Goal: Task Accomplishment & Management: Complete application form

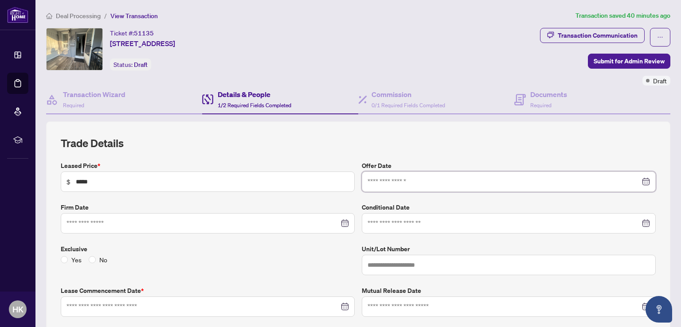
click at [378, 182] on input at bounding box center [503, 182] width 273 height 10
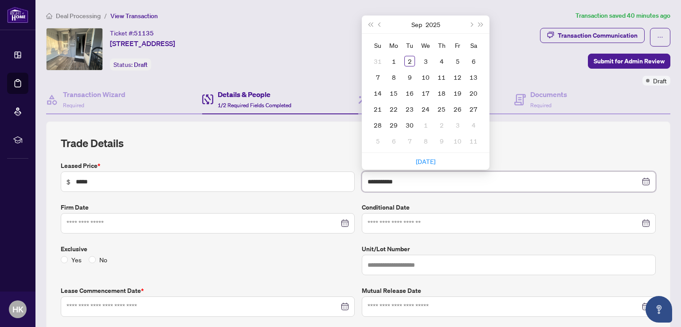
type input "**********"
click at [375, 24] on button "Previous month (PageUp)" at bounding box center [380, 25] width 10 height 18
type input "**********"
click at [440, 124] on div "28" at bounding box center [441, 125] width 11 height 11
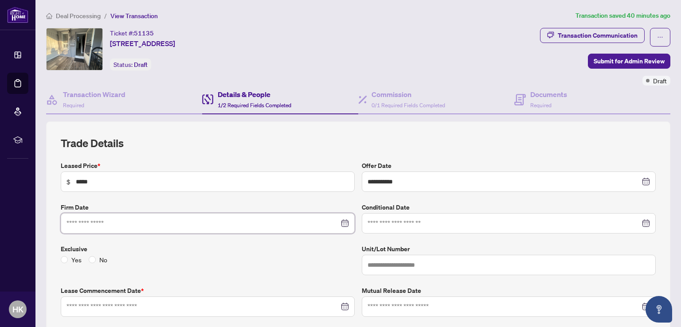
click at [126, 220] on input at bounding box center [202, 223] width 273 height 10
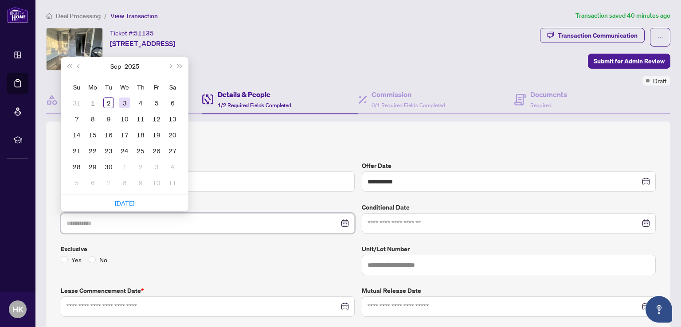
type input "**********"
click at [79, 62] on button "Previous month (PageUp)" at bounding box center [79, 66] width 10 height 18
type input "**********"
click at [140, 164] on div "28" at bounding box center [140, 166] width 11 height 11
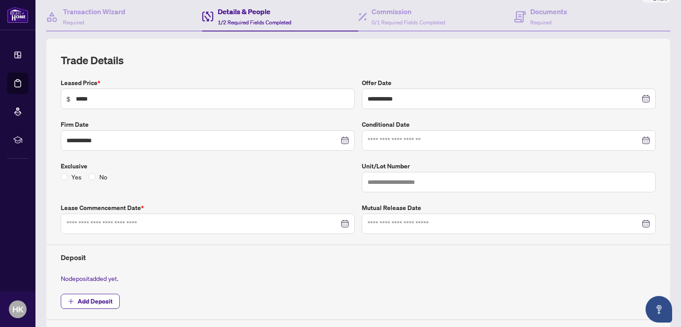
scroll to position [89, 0]
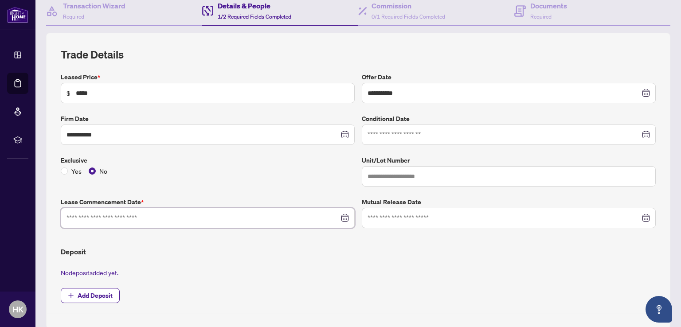
click at [103, 216] on input at bounding box center [202, 218] width 273 height 10
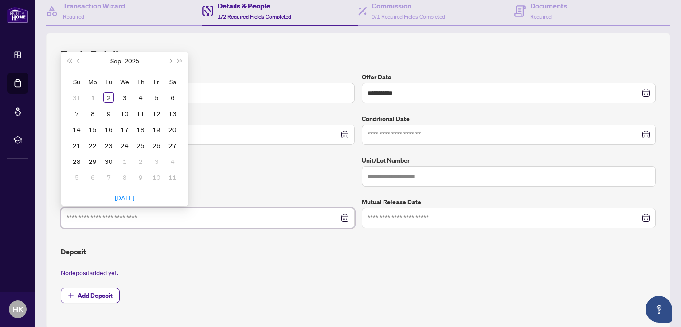
type input "**********"
click at [271, 250] on h4 "Deposit" at bounding box center [358, 251] width 595 height 11
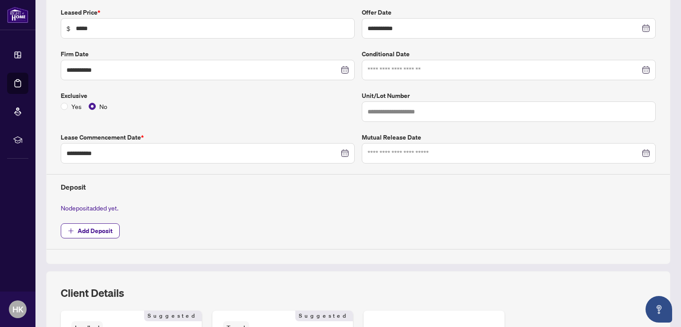
scroll to position [177, 0]
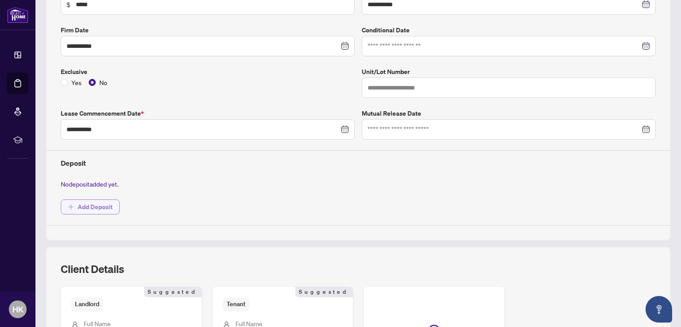
click at [86, 206] on span "Add Deposit" at bounding box center [95, 207] width 35 height 14
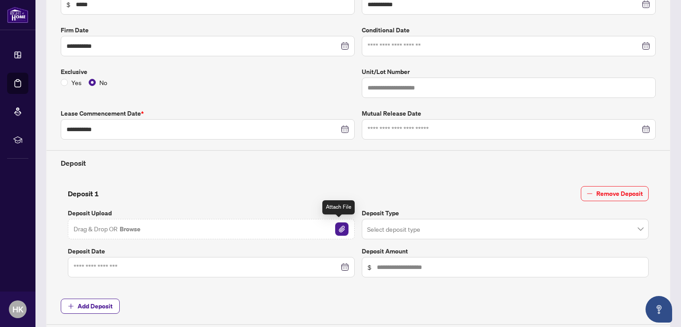
click at [340, 225] on img "button" at bounding box center [341, 228] width 13 height 13
click at [102, 226] on span "153 deposit reciept.pdf" at bounding box center [106, 229] width 65 height 10
click at [338, 224] on img "button" at bounding box center [341, 228] width 13 height 13
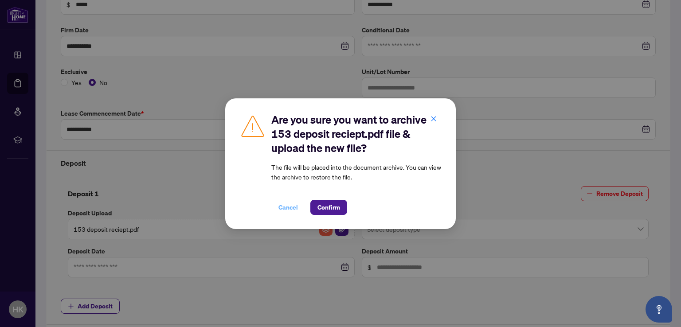
click at [291, 204] on span "Cancel" at bounding box center [287, 207] width 19 height 14
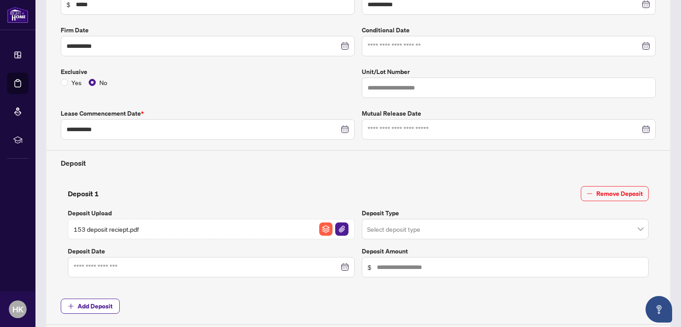
click at [95, 227] on span "153 deposit reciept.pdf" at bounding box center [106, 229] width 65 height 10
click at [117, 266] on input at bounding box center [206, 267] width 265 height 10
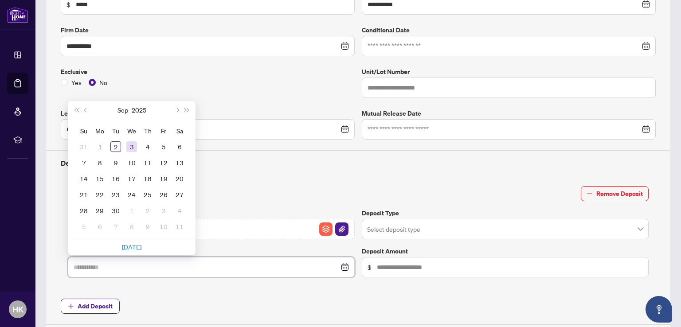
type input "**********"
click at [86, 110] on button "Previous month (PageUp)" at bounding box center [86, 110] width 10 height 18
type input "**********"
click at [163, 208] on div "29" at bounding box center [163, 210] width 11 height 11
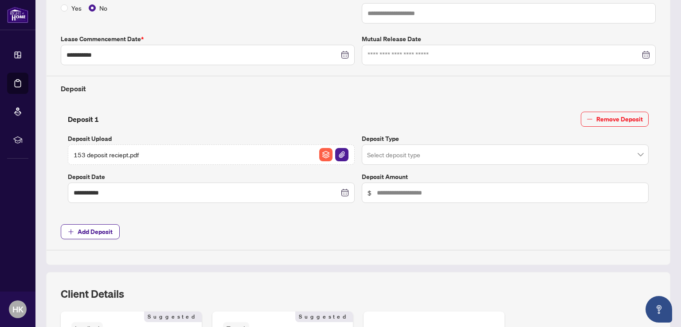
scroll to position [266, 0]
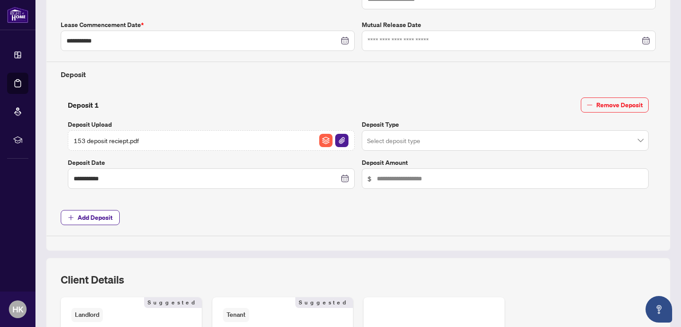
click at [398, 137] on input "search" at bounding box center [501, 141] width 268 height 19
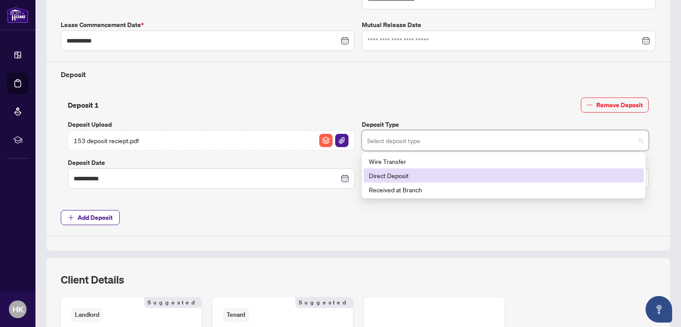
click at [402, 174] on div "Direct Deposit" at bounding box center [503, 176] width 269 height 10
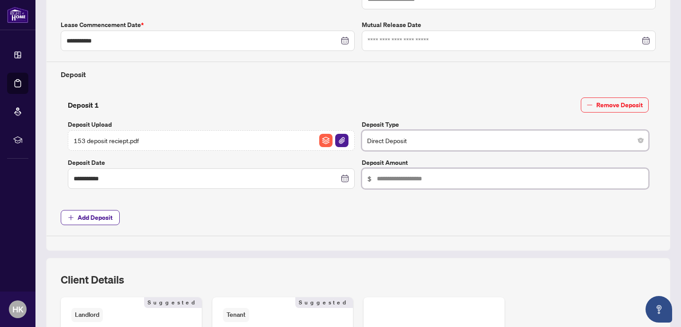
click at [389, 175] on input "text" at bounding box center [510, 179] width 266 height 10
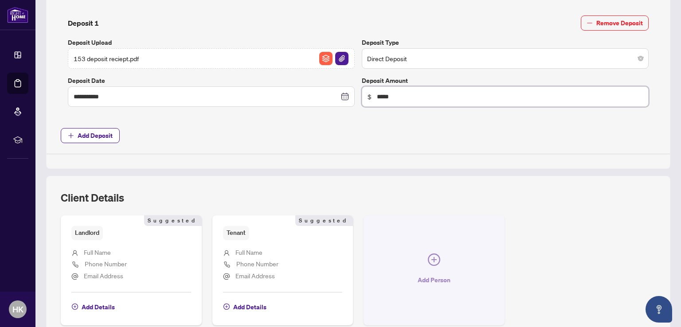
scroll to position [390, 0]
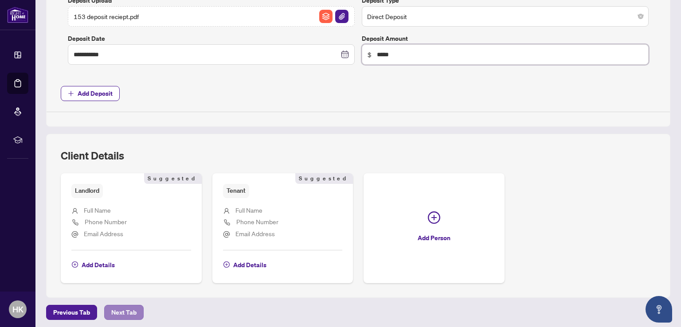
type input "*****"
click at [113, 310] on span "Next Tab" at bounding box center [123, 312] width 25 height 14
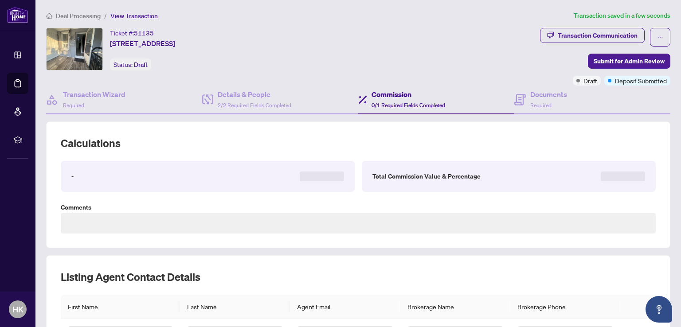
type textarea "**********"
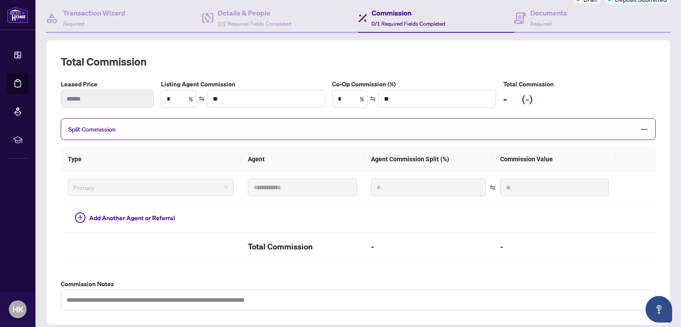
scroll to position [89, 0]
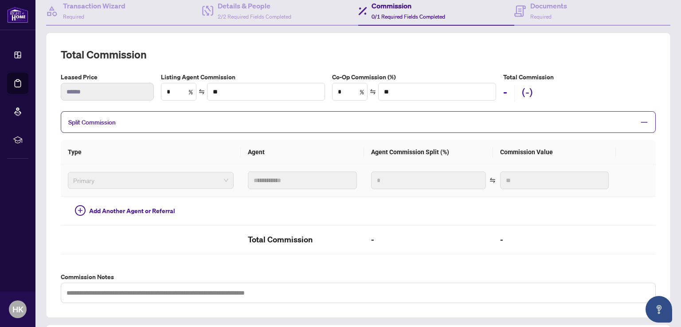
click at [200, 178] on span "Primary" at bounding box center [150, 180] width 155 height 13
click at [221, 177] on div "Primary" at bounding box center [151, 180] width 166 height 17
click at [132, 125] on span "Split Commission" at bounding box center [351, 122] width 566 height 10
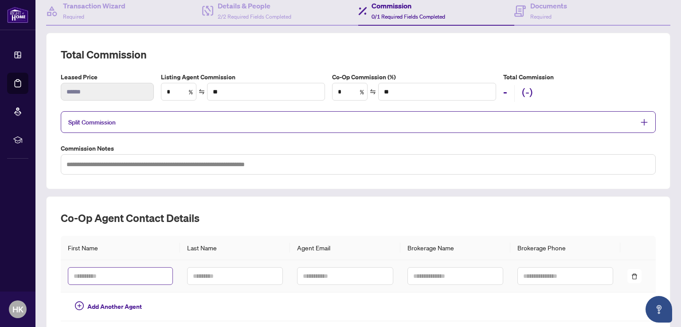
scroll to position [127, 0]
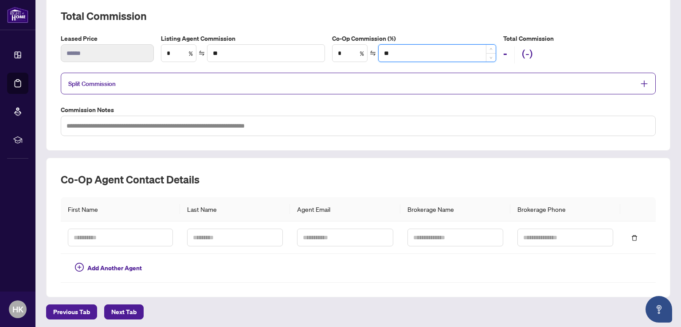
click at [390, 50] on input "**" at bounding box center [436, 53] width 117 height 17
click at [179, 48] on input "*" at bounding box center [178, 53] width 35 height 17
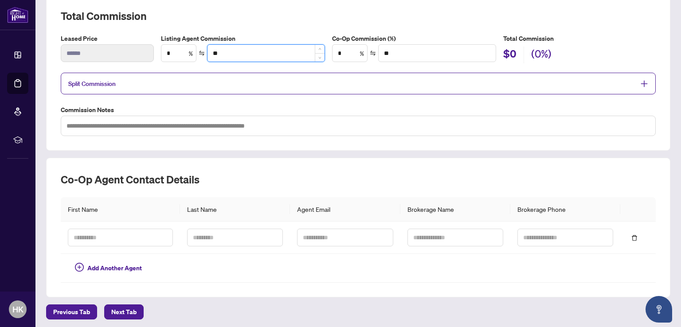
click at [226, 51] on input "**" at bounding box center [265, 53] width 117 height 17
type input "****"
type input "**"
type input "*"
type input "***"
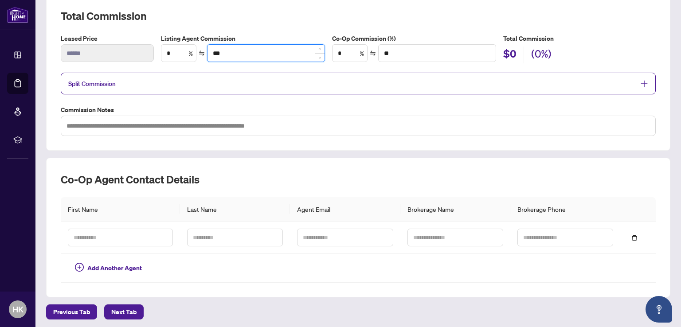
type input "**"
type input "****"
type input "***"
type input "******"
click at [598, 39] on h5 "Total Commission" at bounding box center [579, 39] width 152 height 10
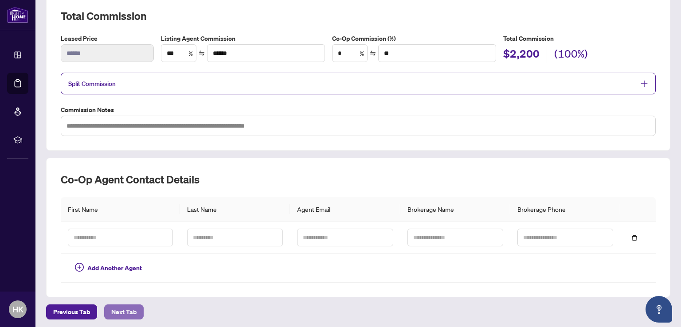
click at [124, 308] on span "Next Tab" at bounding box center [123, 312] width 25 height 14
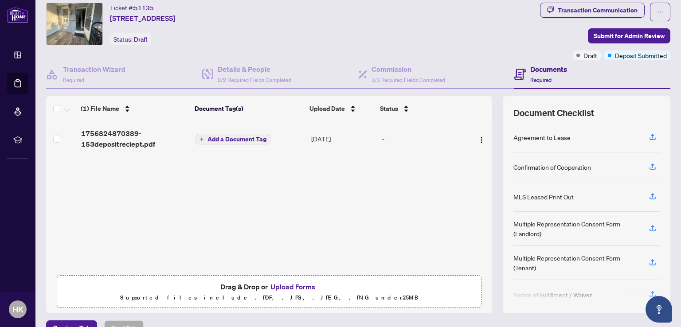
scroll to position [43, 0]
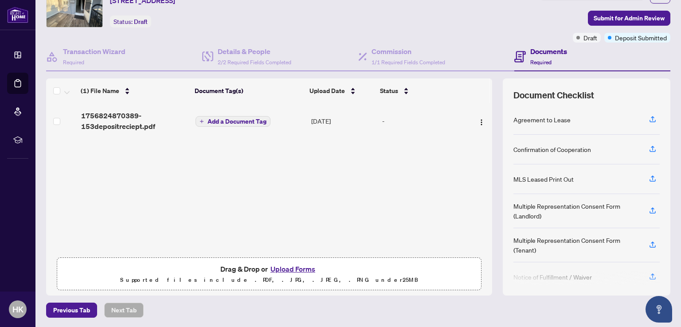
click at [210, 121] on span "Add a Document Tag" at bounding box center [236, 121] width 59 height 6
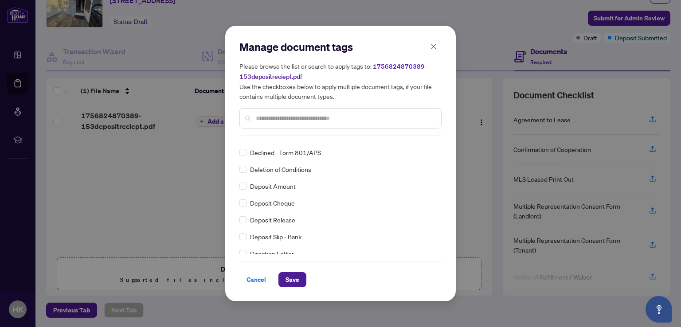
scroll to position [0, 0]
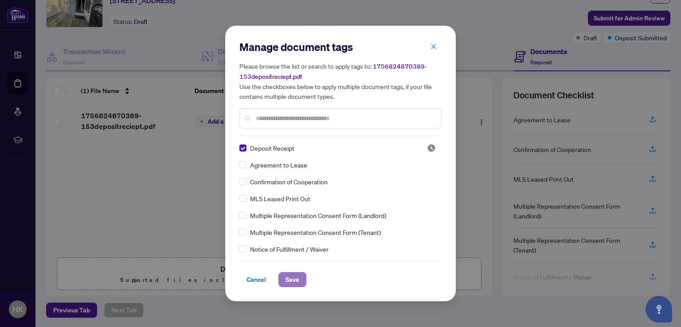
click at [292, 279] on span "Save" at bounding box center [292, 280] width 14 height 14
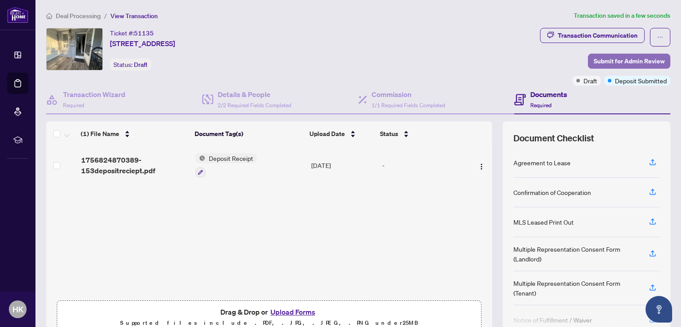
click at [619, 58] on span "Submit for Admin Review" at bounding box center [628, 61] width 71 height 14
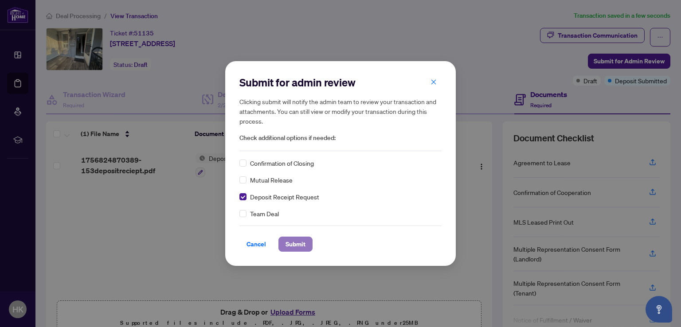
click at [299, 246] on span "Submit" at bounding box center [295, 244] width 20 height 14
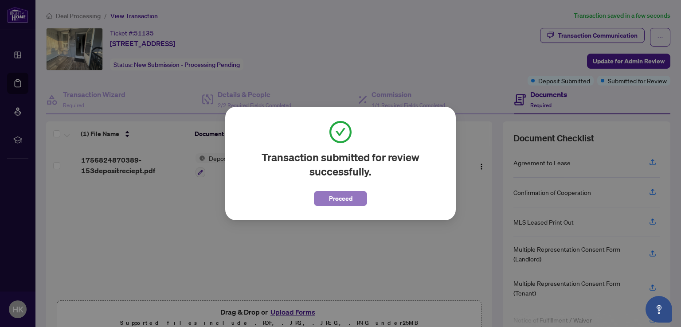
click at [351, 199] on span "Proceed" at bounding box center [340, 198] width 23 height 14
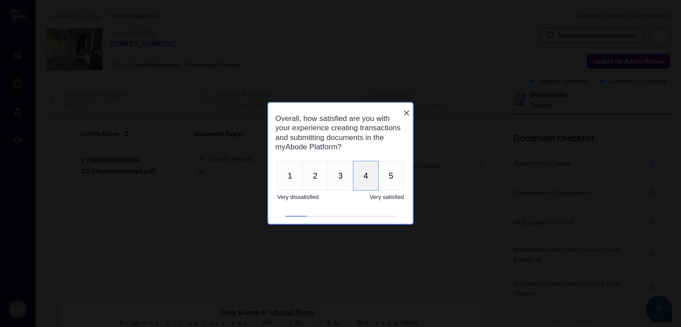
click at [367, 182] on button "4" at bounding box center [366, 176] width 26 height 30
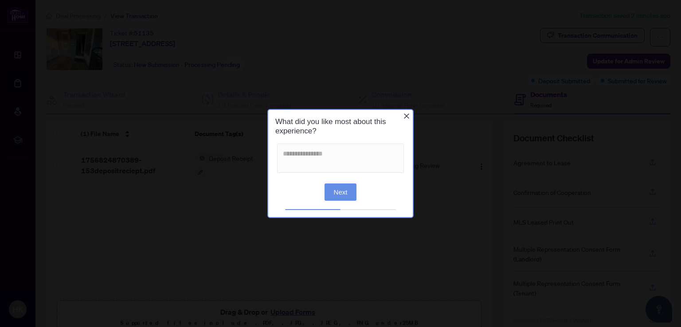
click at [342, 191] on button "Next" at bounding box center [340, 191] width 32 height 17
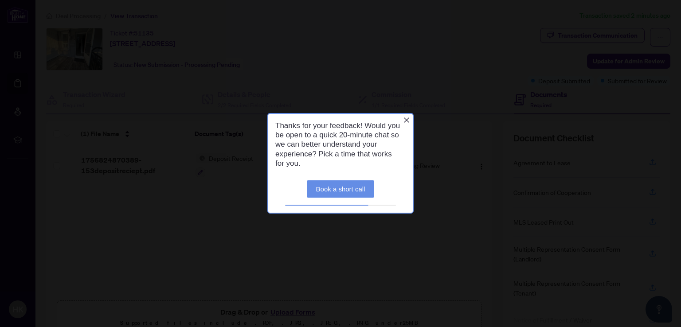
click at [409, 121] on icon "Close button" at bounding box center [406, 120] width 7 height 7
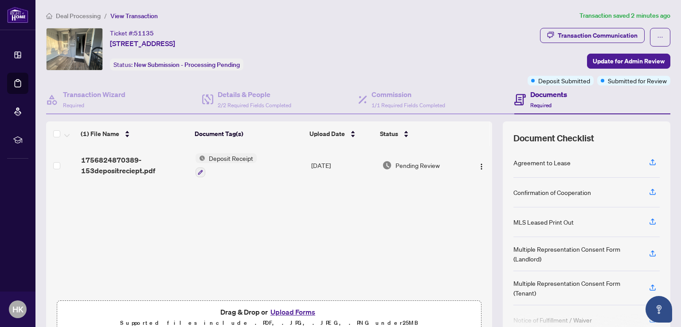
click at [285, 310] on button "Upload Forms" at bounding box center [293, 312] width 50 height 12
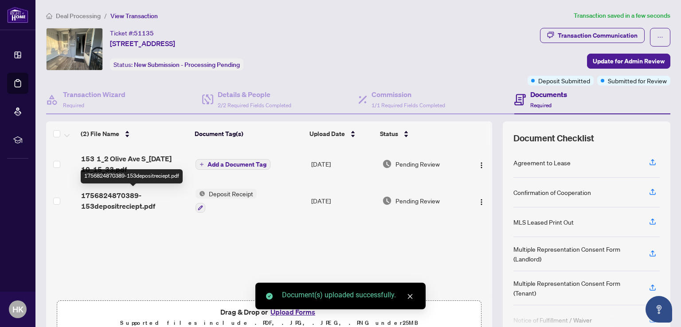
click at [109, 201] on span "1756824870389-153depositreciept.pdf" at bounding box center [135, 200] width 108 height 21
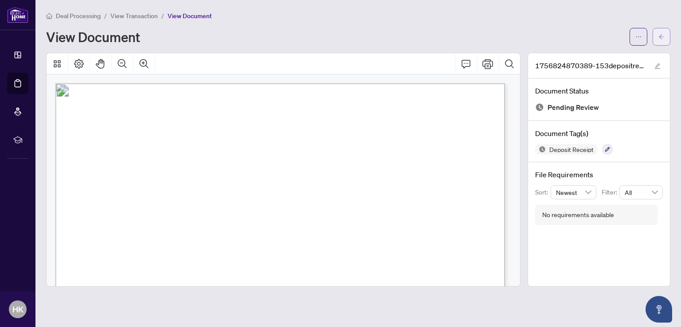
click at [662, 37] on icon "arrow-left" at bounding box center [661, 37] width 6 height 6
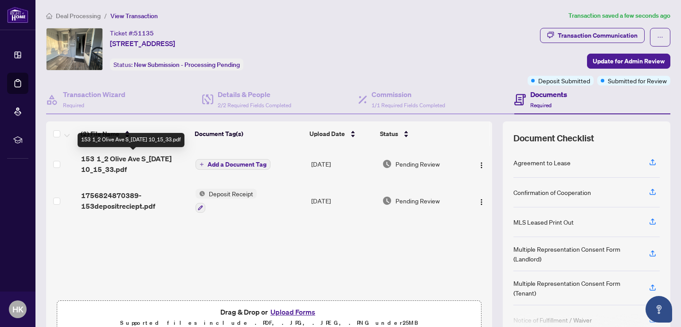
click at [129, 161] on span "153 1_2 Olive Ave S_[DATE] 10_15_33.pdf" at bounding box center [135, 163] width 108 height 21
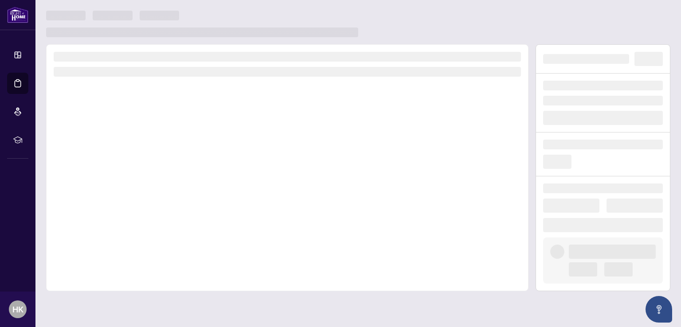
click at [129, 161] on div at bounding box center [287, 167] width 482 height 247
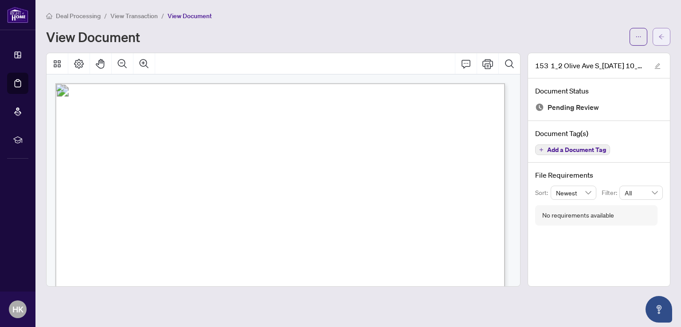
click at [667, 36] on button "button" at bounding box center [661, 37] width 18 height 18
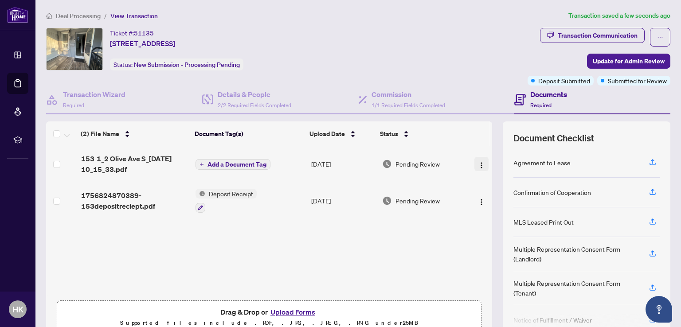
click at [478, 162] on img "button" at bounding box center [481, 165] width 7 height 7
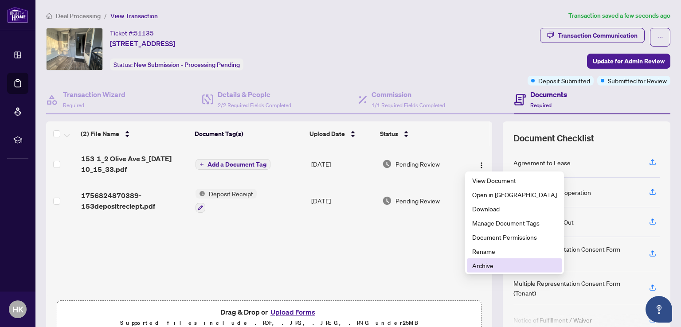
click at [490, 264] on span "Archive" at bounding box center [514, 266] width 85 height 10
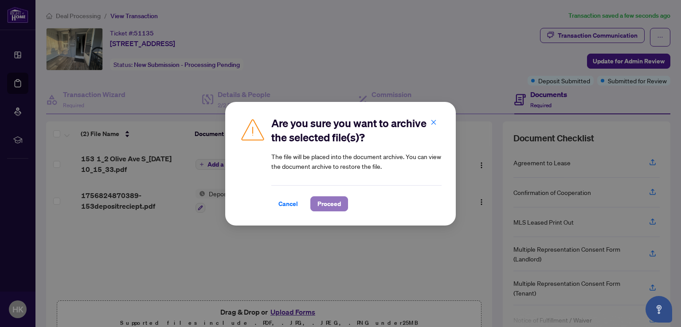
click at [335, 203] on span "Proceed" at bounding box center [328, 204] width 23 height 14
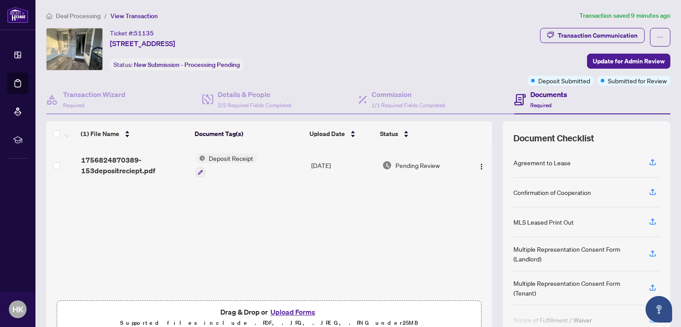
click at [288, 310] on button "Upload Forms" at bounding box center [293, 312] width 50 height 12
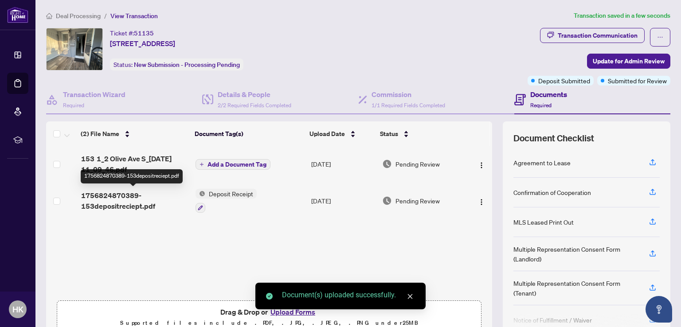
click at [122, 197] on span "1756824870389-153depositreciept.pdf" at bounding box center [135, 200] width 108 height 21
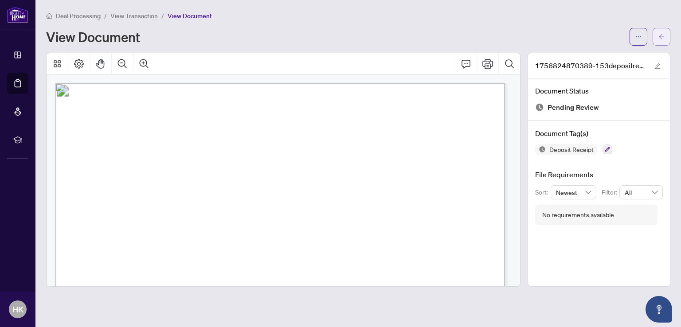
click at [662, 35] on icon "arrow-left" at bounding box center [661, 37] width 6 height 6
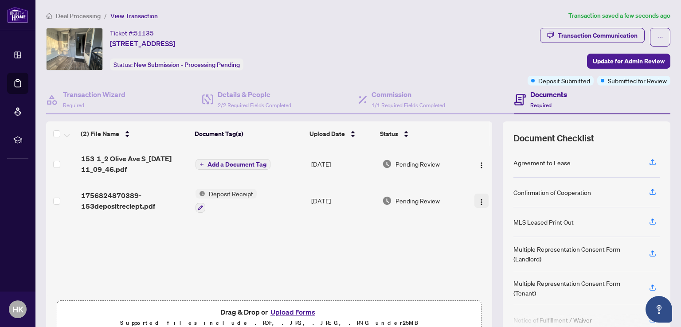
click at [478, 199] on img "button" at bounding box center [481, 202] width 7 height 7
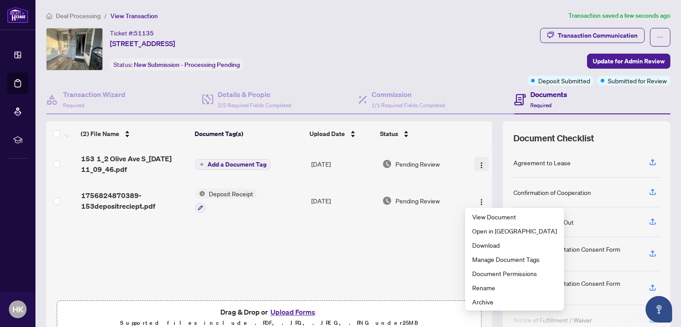
click at [478, 163] on img "button" at bounding box center [481, 165] width 7 height 7
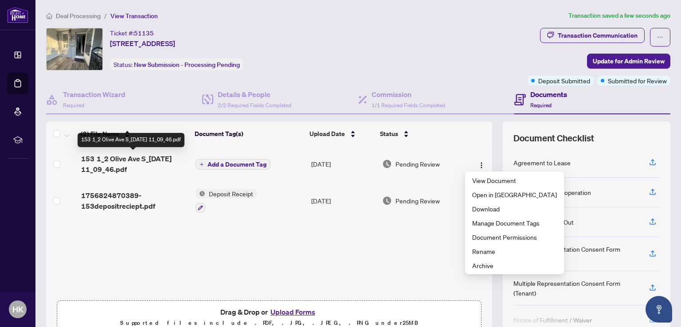
click at [134, 160] on span "153 1_2 Olive Ave S_[DATE] 11_09_46.pdf" at bounding box center [135, 163] width 108 height 21
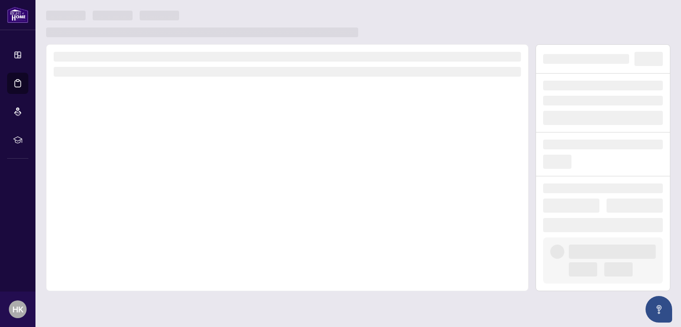
click at [134, 160] on div at bounding box center [287, 167] width 482 height 247
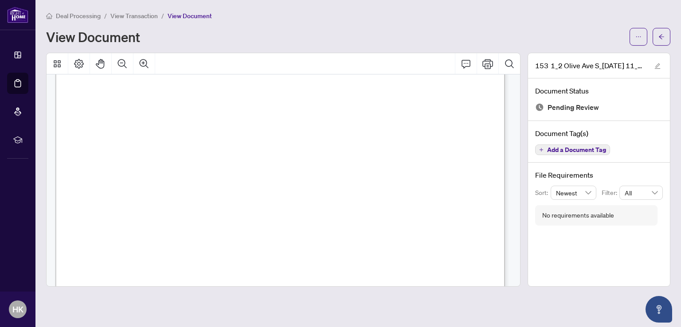
scroll to position [121, 0]
click at [659, 37] on icon "arrow-left" at bounding box center [661, 36] width 5 height 5
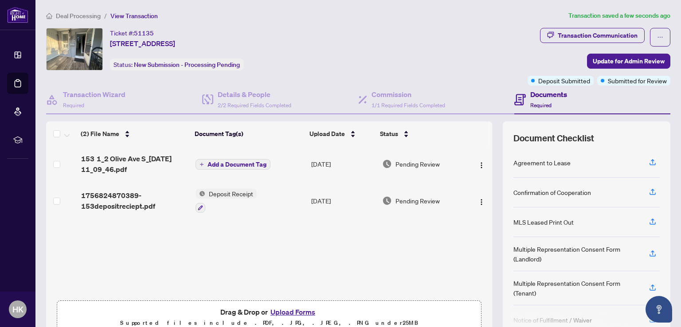
click at [207, 164] on span "Add a Document Tag" at bounding box center [236, 164] width 59 height 6
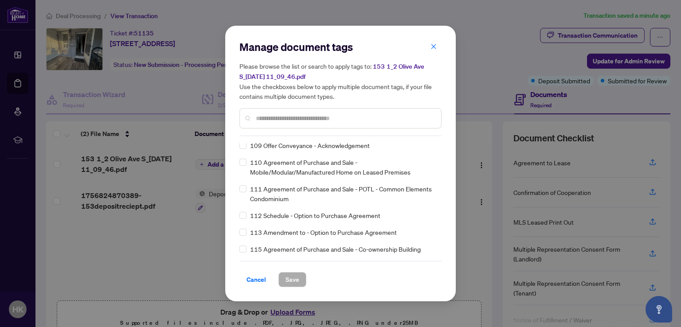
scroll to position [2393, 0]
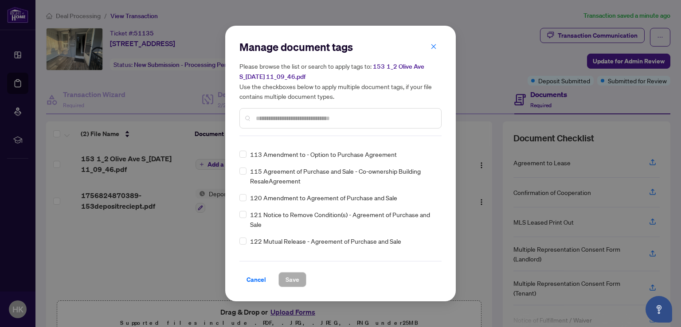
click at [273, 117] on input "text" at bounding box center [345, 118] width 178 height 10
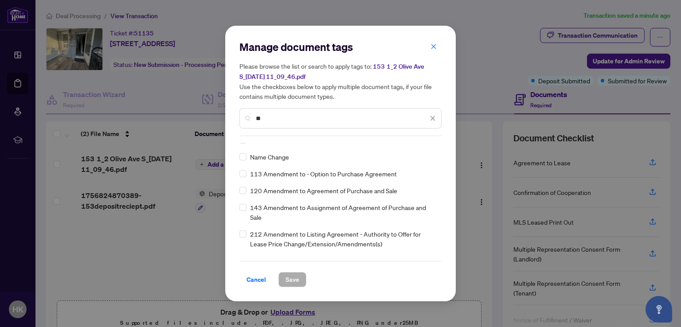
scroll to position [44, 0]
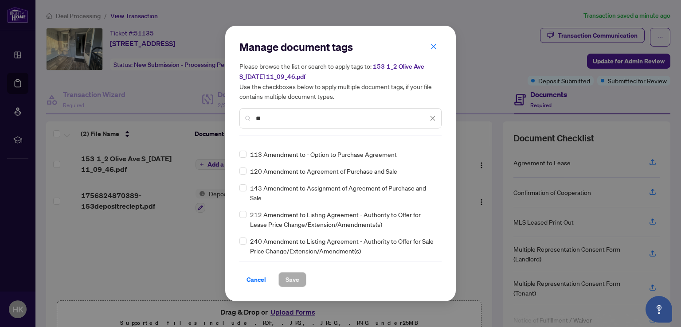
type input "**"
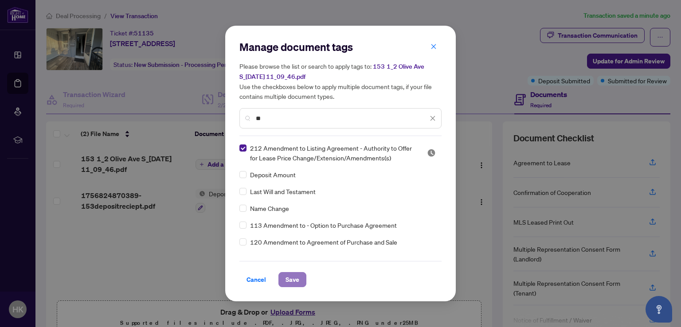
click at [288, 279] on span "Save" at bounding box center [292, 280] width 14 height 14
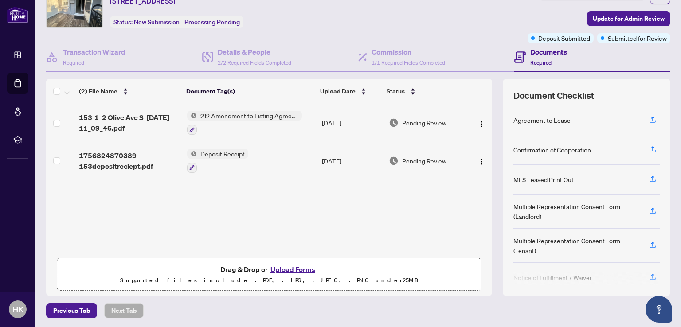
scroll to position [43, 0]
click at [292, 269] on button "Upload Forms" at bounding box center [293, 269] width 50 height 12
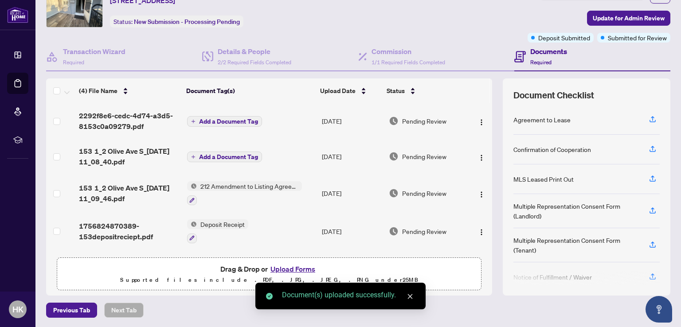
click at [206, 118] on span "Add a Document Tag" at bounding box center [228, 121] width 59 height 6
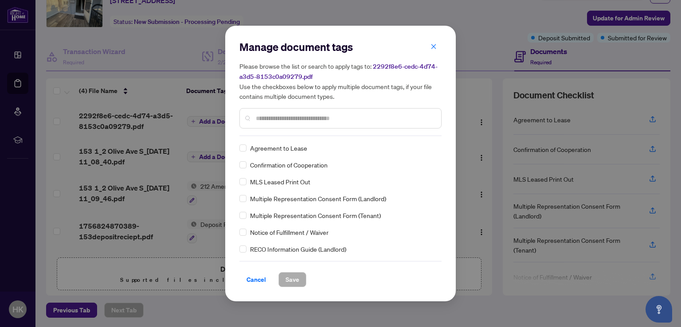
drag, startPoint x: 436, startPoint y: 49, endPoint x: 411, endPoint y: 70, distance: 32.4
click at [435, 49] on icon "close" at bounding box center [433, 46] width 6 height 6
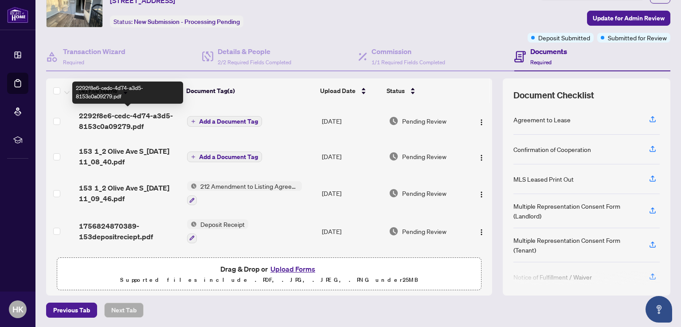
click at [122, 117] on span "2292f8e6-cedc-4d74-a3d5-8153c0a09279.pdf" at bounding box center [129, 120] width 101 height 21
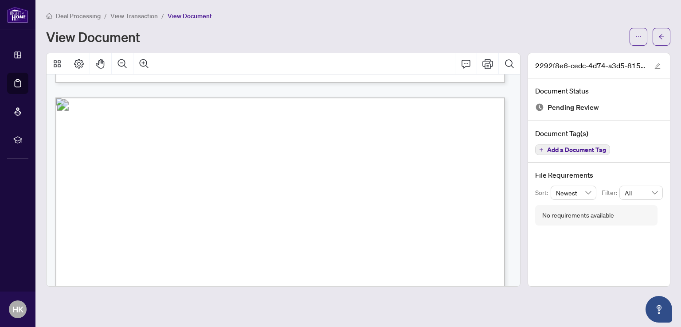
scroll to position [21350, 0]
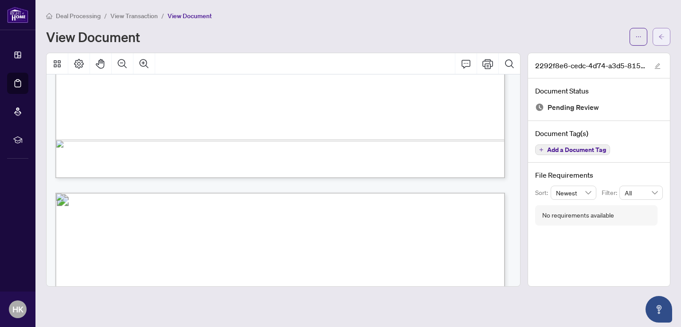
click at [662, 34] on icon "arrow-left" at bounding box center [661, 37] width 6 height 6
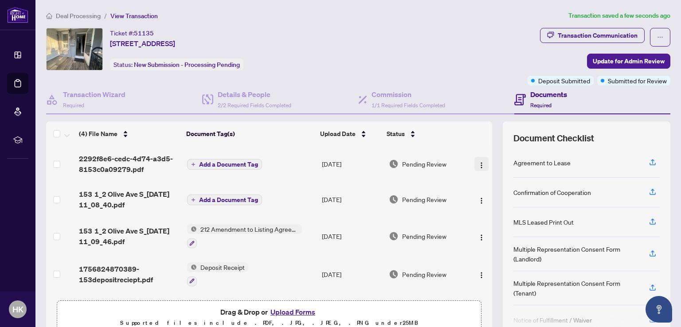
click at [478, 162] on img "button" at bounding box center [481, 165] width 7 height 7
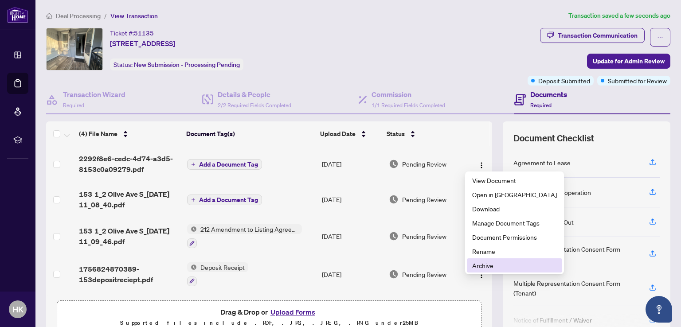
click at [484, 266] on span "Archive" at bounding box center [514, 266] width 85 height 10
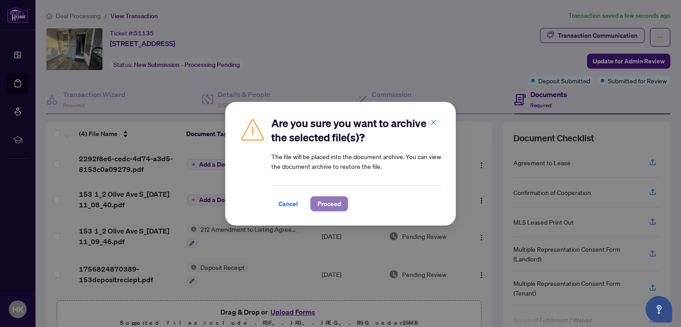
click at [327, 203] on span "Proceed" at bounding box center [328, 204] width 23 height 14
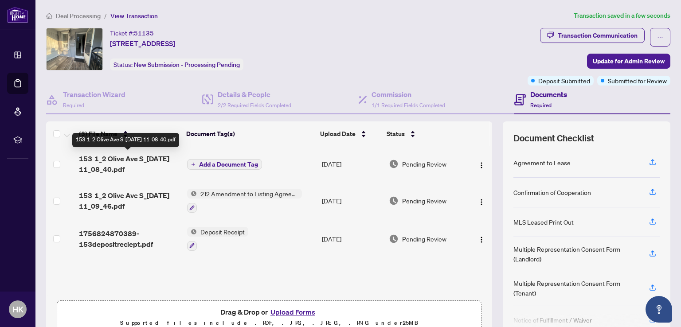
click at [133, 162] on span "153 1_2 Olive Ave S_[DATE] 11_08_40.pdf" at bounding box center [129, 163] width 101 height 21
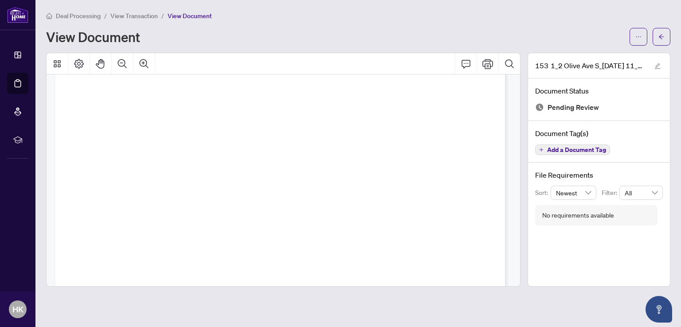
scroll to position [14928, 0]
click at [663, 37] on icon "arrow-left" at bounding box center [661, 37] width 6 height 6
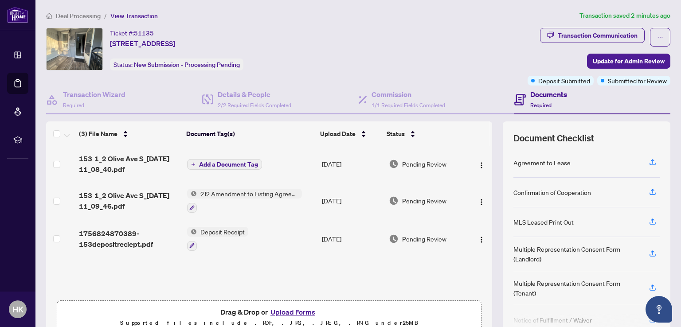
scroll to position [43, 0]
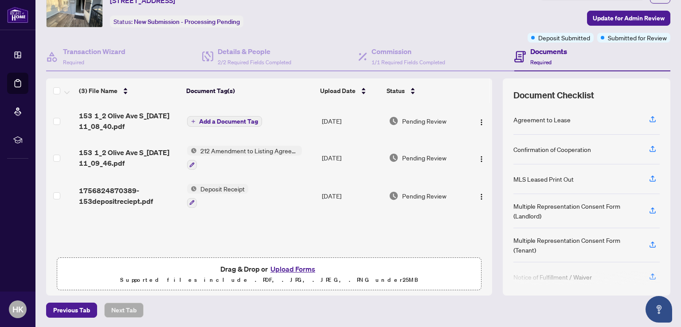
click at [284, 269] on button "Upload Forms" at bounding box center [293, 269] width 50 height 12
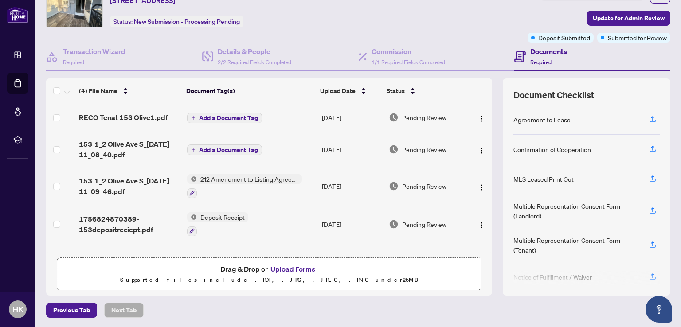
click at [218, 115] on span "Add a Document Tag" at bounding box center [228, 118] width 59 height 6
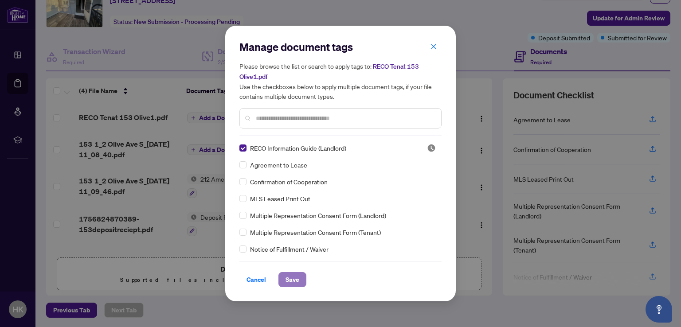
click at [285, 278] on span "Save" at bounding box center [292, 280] width 14 height 14
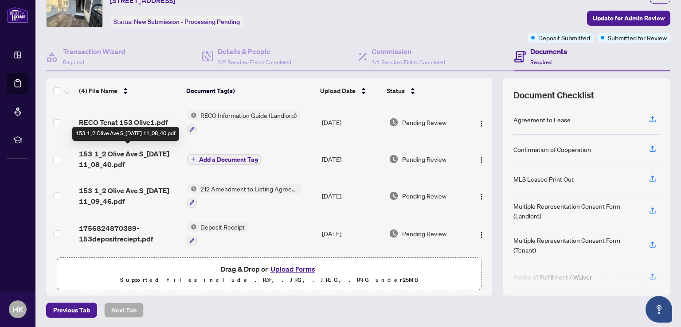
click at [126, 155] on span "153 1_2 Olive Ave S_[DATE] 11_08_40.pdf" at bounding box center [129, 158] width 101 height 21
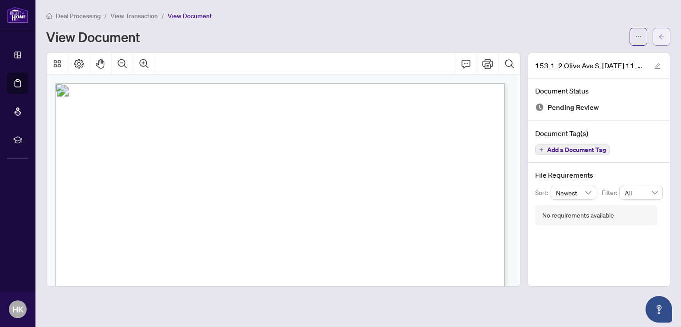
click at [656, 38] on button "button" at bounding box center [661, 37] width 18 height 18
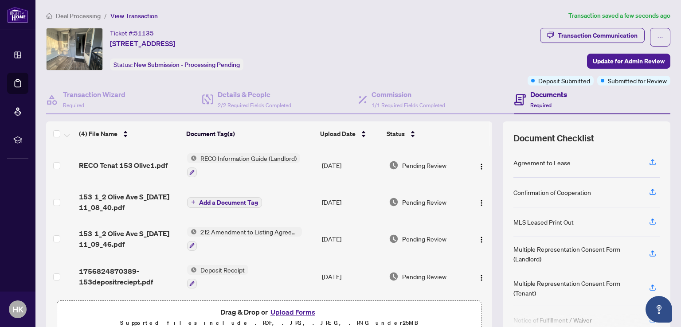
click at [213, 202] on span "Add a Document Tag" at bounding box center [228, 202] width 59 height 6
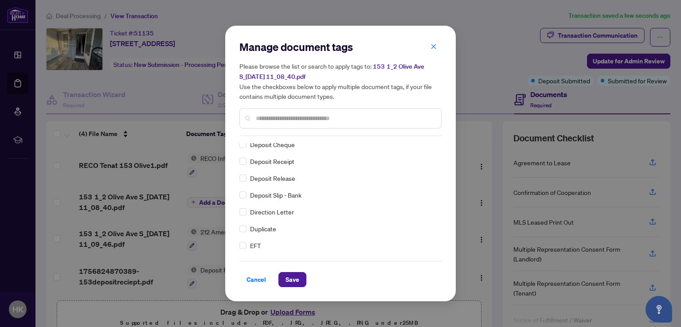
scroll to position [798, 0]
click at [272, 116] on input "text" at bounding box center [345, 118] width 178 height 10
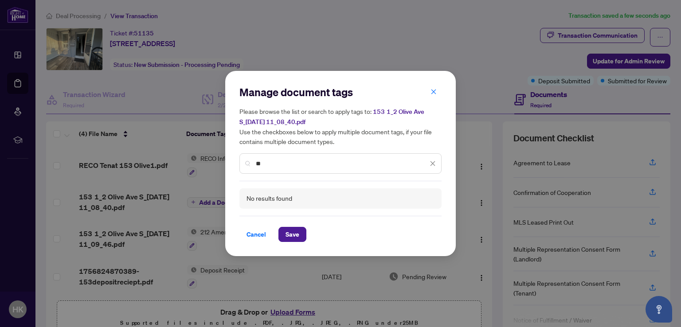
type input "*"
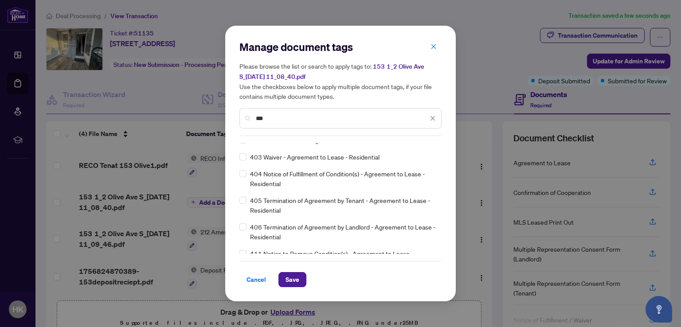
scroll to position [487, 0]
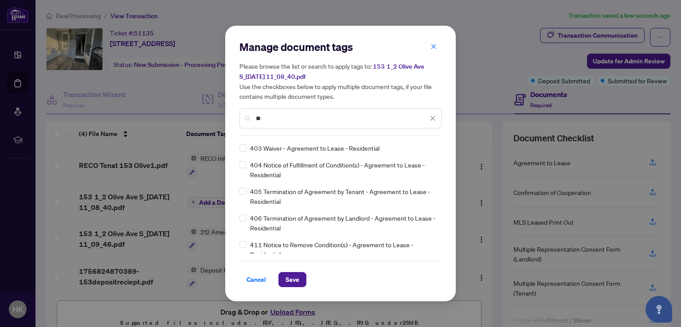
type input "*"
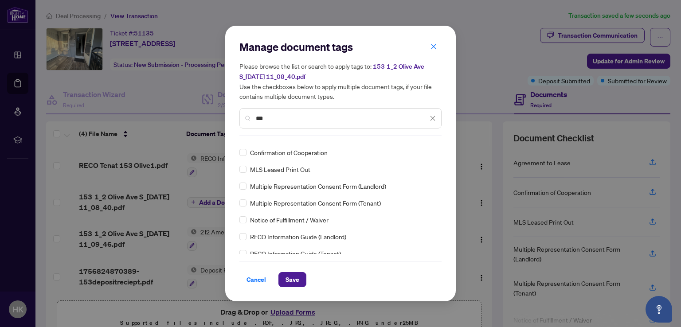
scroll to position [0, 0]
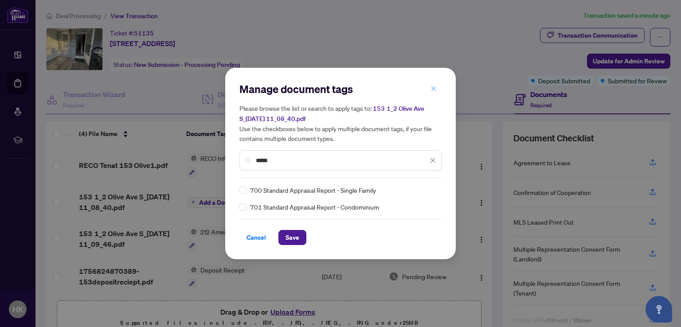
type input "*****"
click at [431, 89] on icon "close" at bounding box center [433, 89] width 6 height 6
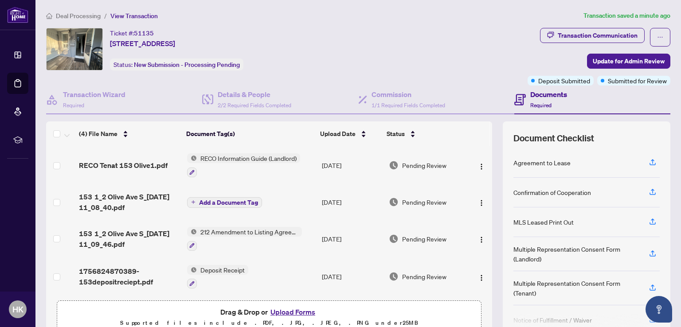
click at [226, 199] on span "Add a Document Tag" at bounding box center [228, 202] width 59 height 6
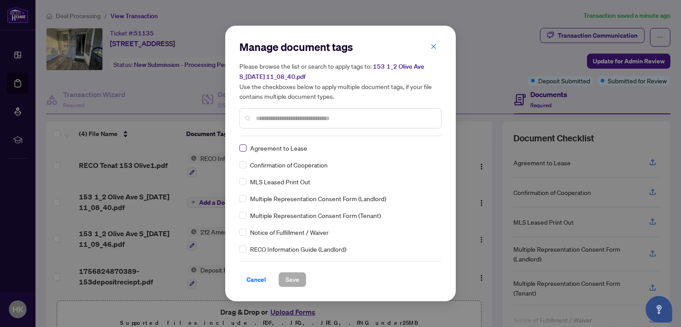
click at [243, 144] on label at bounding box center [242, 148] width 7 height 10
click at [289, 278] on span "Save" at bounding box center [292, 280] width 14 height 14
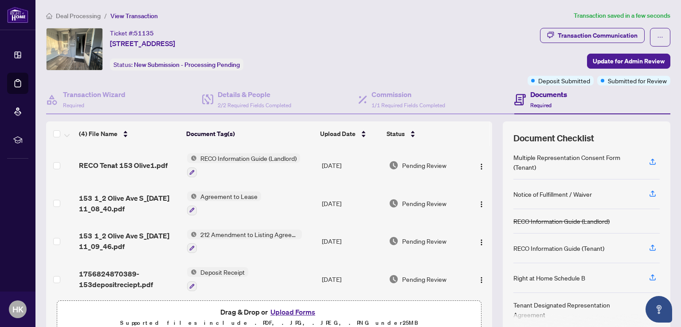
scroll to position [43, 0]
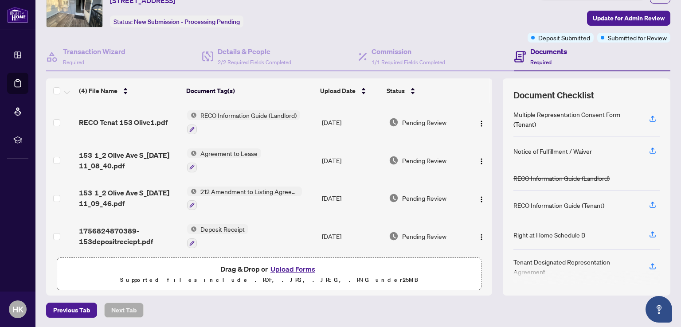
click at [218, 116] on span "RECO Information Guide (Landlord)" at bounding box center [248, 115] width 103 height 10
click at [232, 159] on span "RECO Information Guide (Landlord)" at bounding box center [245, 157] width 103 height 10
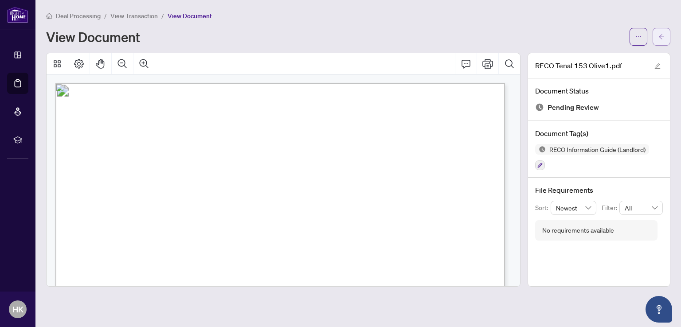
click at [661, 32] on span "button" at bounding box center [661, 37] width 6 height 14
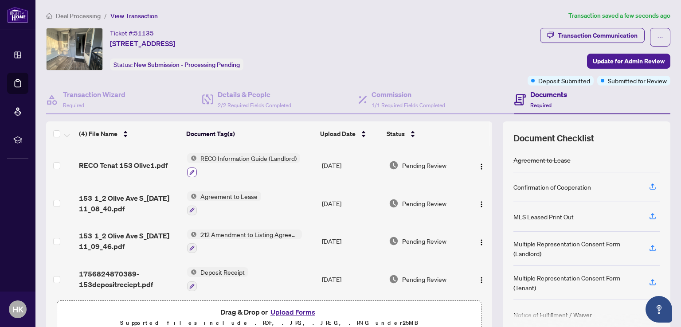
click at [190, 172] on icon "button" at bounding box center [191, 172] width 5 height 5
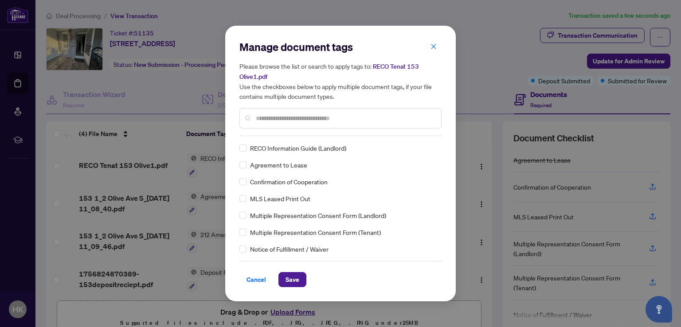
click at [270, 118] on input "text" at bounding box center [345, 118] width 178 height 10
type input "****"
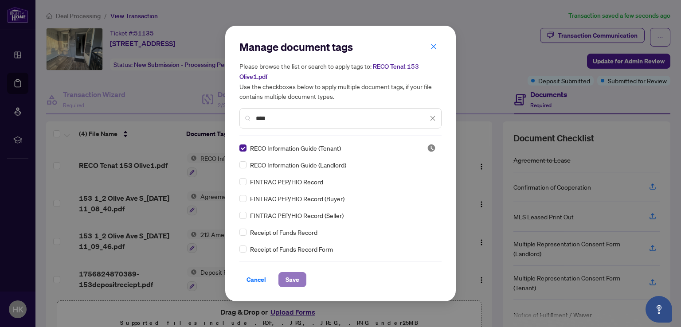
click at [291, 278] on span "Save" at bounding box center [292, 280] width 14 height 14
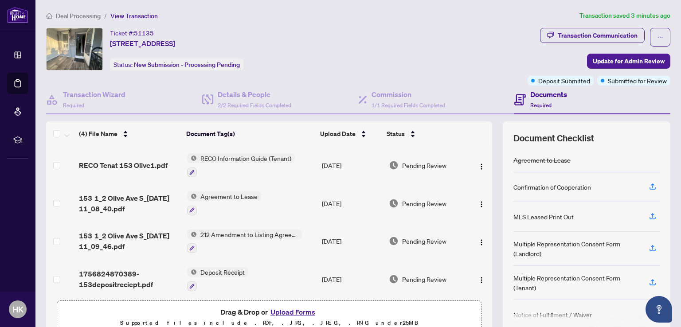
scroll to position [2, 0]
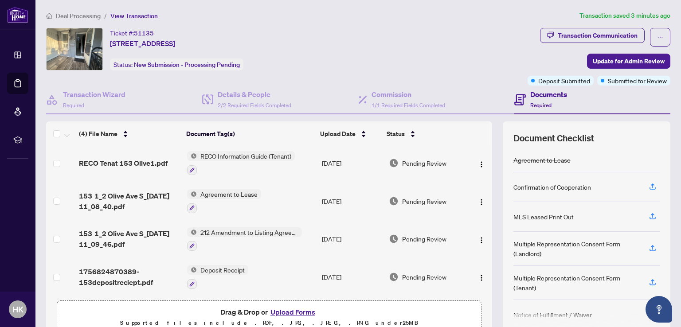
click at [298, 309] on button "Upload Forms" at bounding box center [293, 312] width 50 height 12
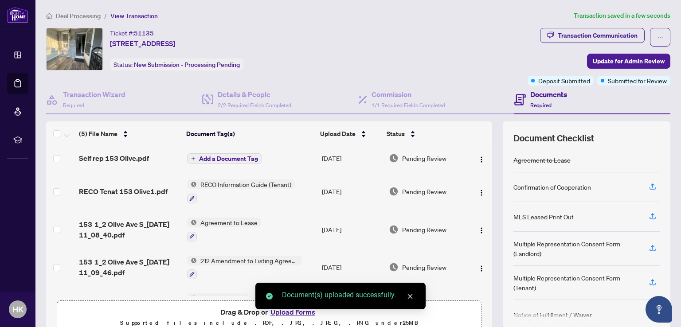
click at [227, 158] on span "Add a Document Tag" at bounding box center [228, 159] width 59 height 6
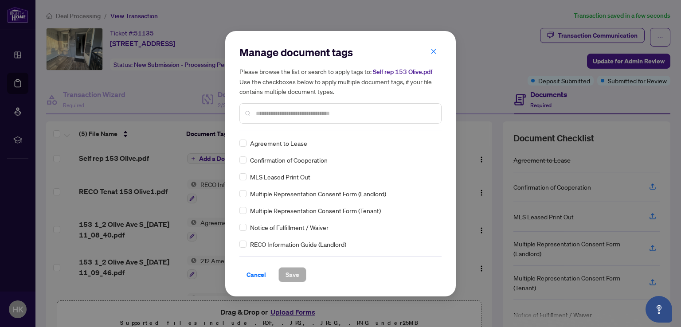
click at [271, 113] on input "text" at bounding box center [345, 114] width 178 height 10
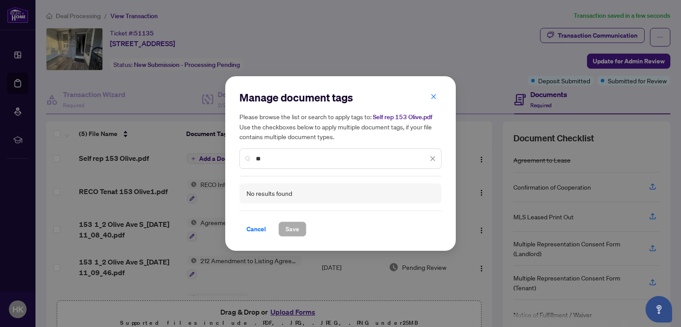
type input "*"
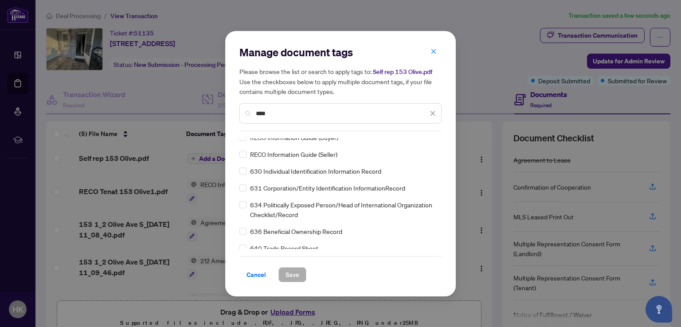
scroll to position [144, 0]
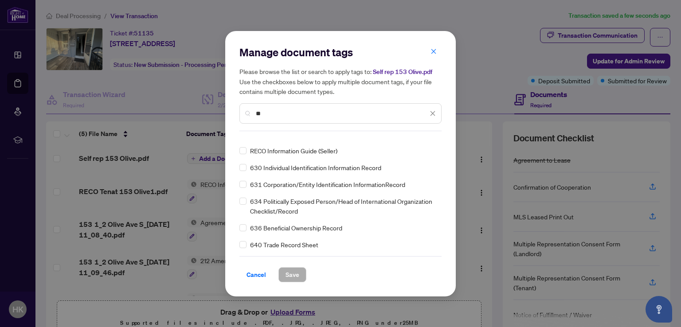
type input "*"
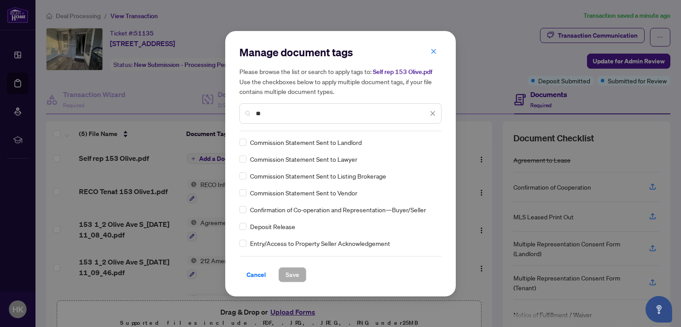
scroll to position [222, 0]
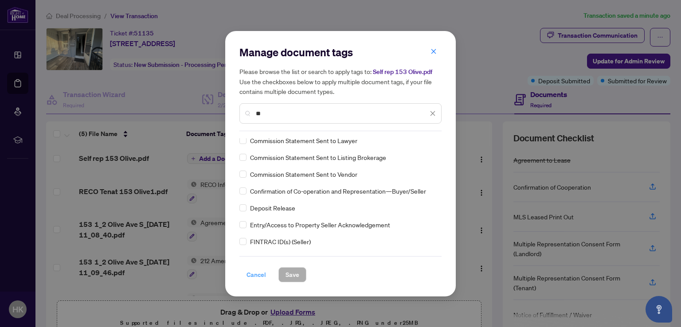
type input "**"
click at [255, 275] on span "Cancel" at bounding box center [255, 275] width 19 height 14
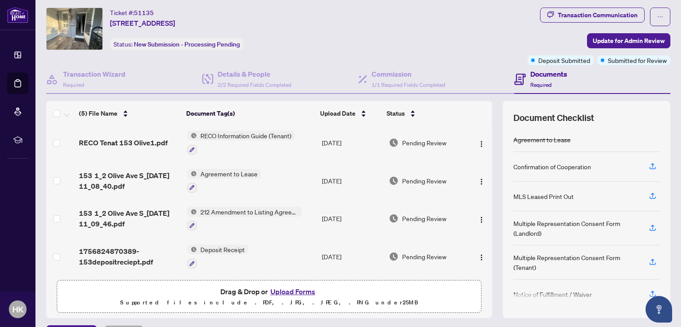
scroll to position [43, 0]
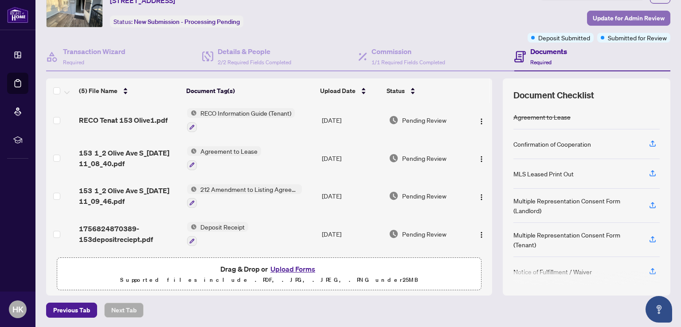
click at [627, 11] on span "Update for Admin Review" at bounding box center [629, 18] width 72 height 14
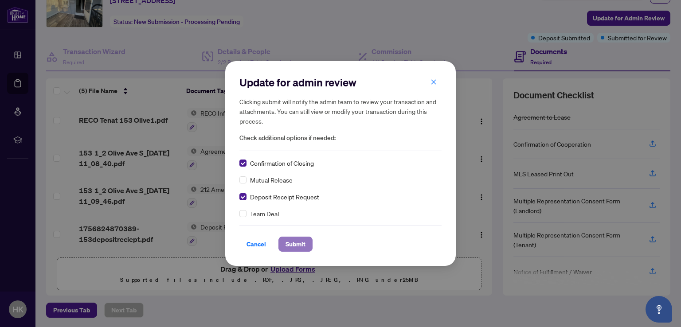
click at [297, 244] on span "Submit" at bounding box center [295, 244] width 20 height 14
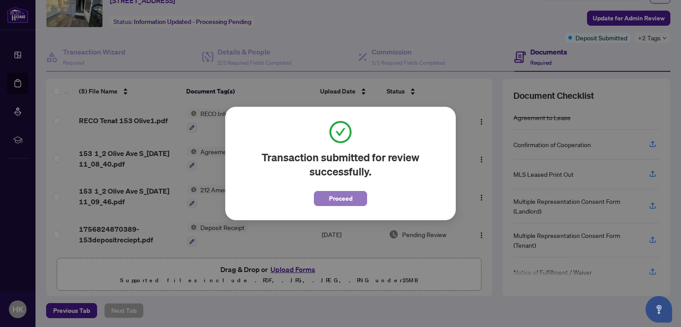
click at [344, 200] on span "Proceed" at bounding box center [340, 198] width 23 height 14
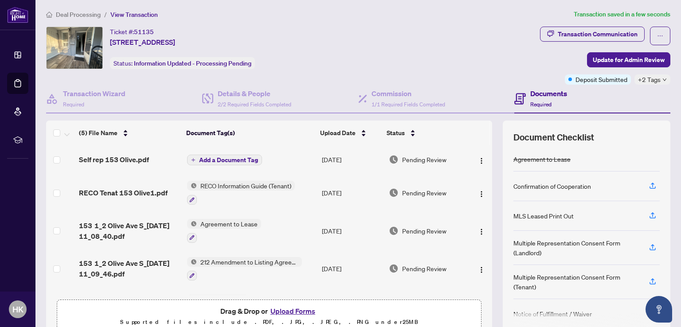
scroll to position [0, 0]
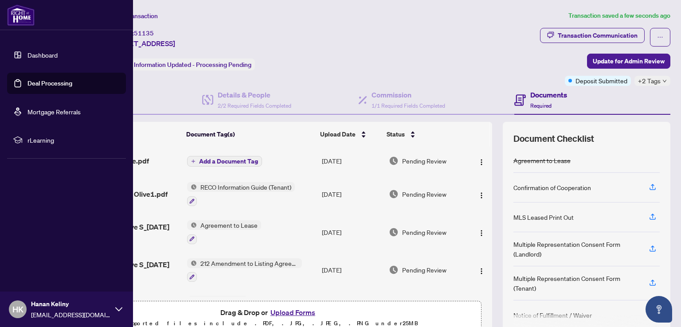
click at [27, 52] on link "Dashboard" at bounding box center [42, 55] width 30 height 8
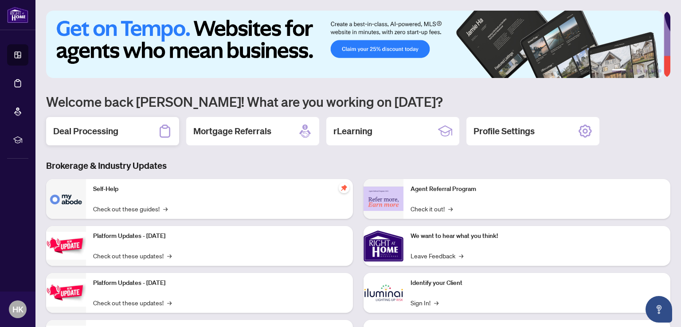
click at [89, 128] on h2 "Deal Processing" at bounding box center [85, 131] width 65 height 12
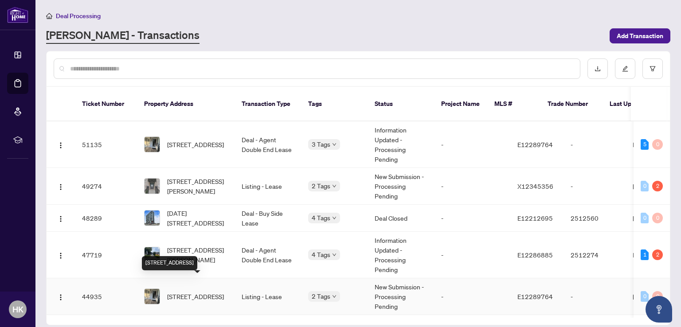
click at [198, 292] on span "[STREET_ADDRESS]" at bounding box center [195, 297] width 57 height 10
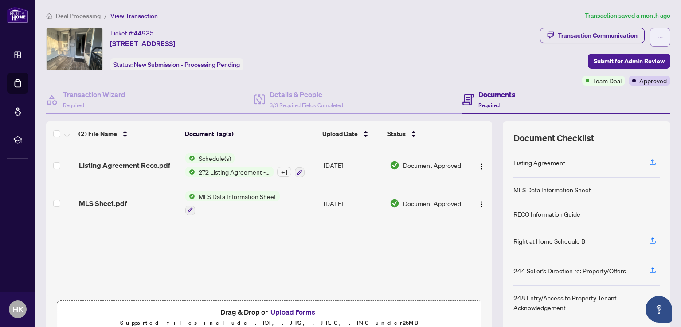
click at [657, 34] on icon "ellipsis" at bounding box center [660, 37] width 6 height 6
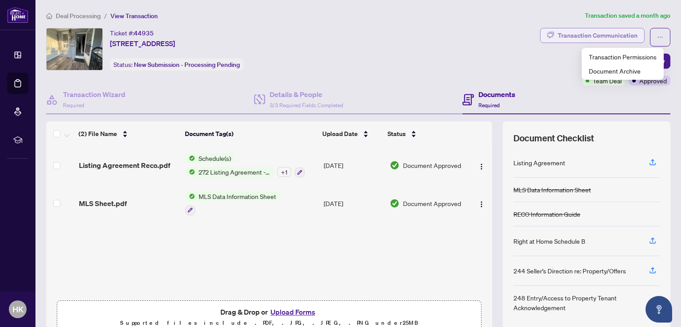
click at [596, 35] on div "Transaction Communication" at bounding box center [597, 35] width 80 height 14
type textarea "**********"
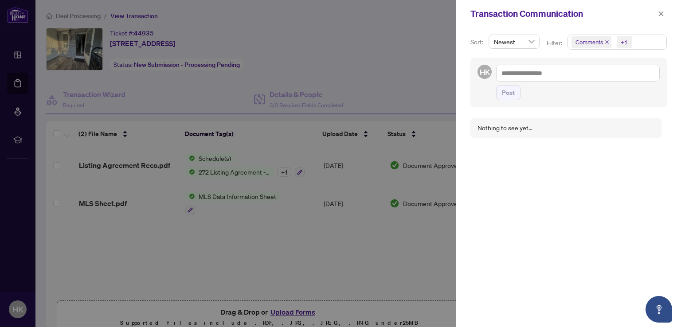
click at [601, 46] on span "Comments" at bounding box center [588, 42] width 27 height 9
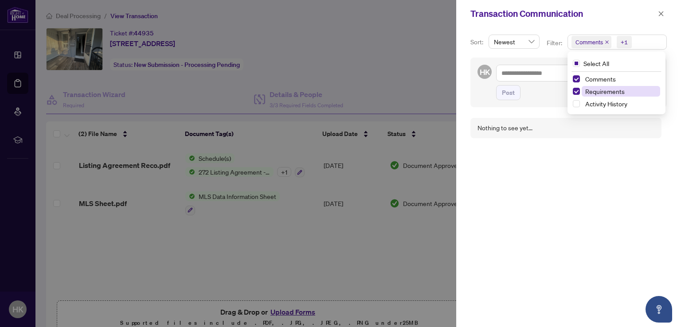
click at [596, 91] on span "Requirements" at bounding box center [604, 91] width 39 height 8
click at [574, 91] on span "Select Requirements" at bounding box center [576, 91] width 7 height 7
click at [574, 82] on span "Select Comments" at bounding box center [576, 78] width 7 height 7
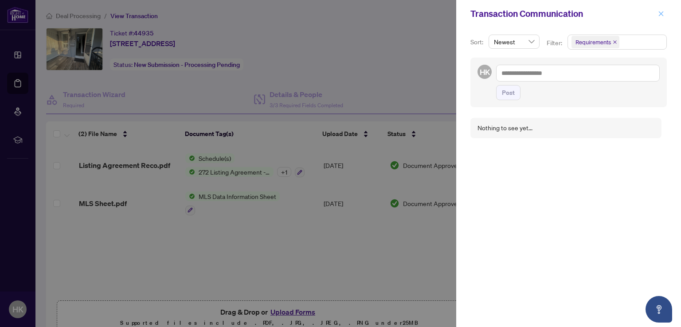
click at [661, 16] on icon "close" at bounding box center [661, 14] width 6 height 6
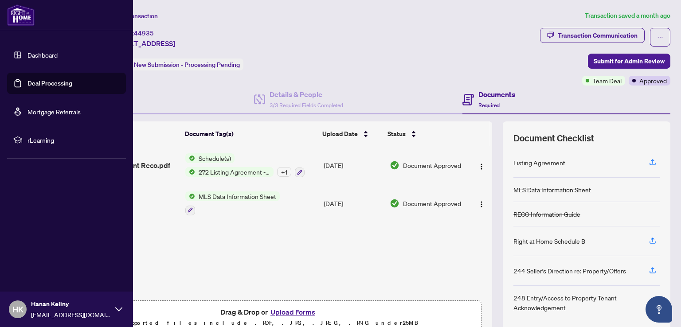
click at [34, 53] on link "Dashboard" at bounding box center [42, 55] width 30 height 8
